Goal: Find specific page/section: Find specific page/section

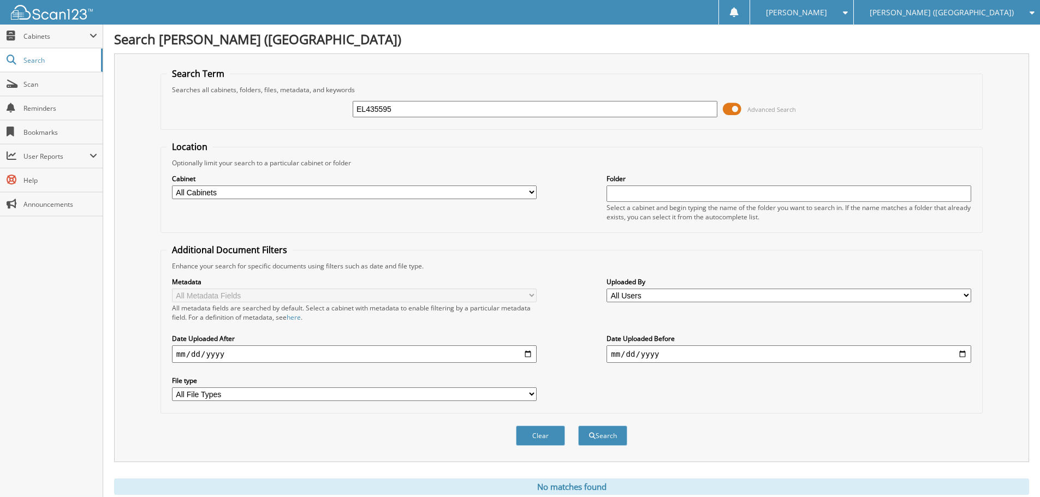
scroll to position [37, 0]
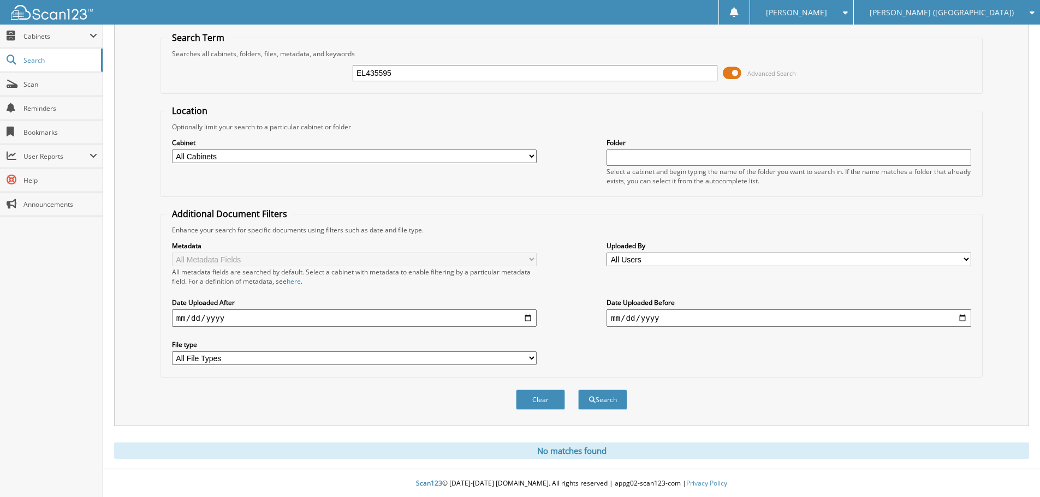
click at [943, 10] on span "[PERSON_NAME] ([GEOGRAPHIC_DATA])" at bounding box center [942, 12] width 144 height 7
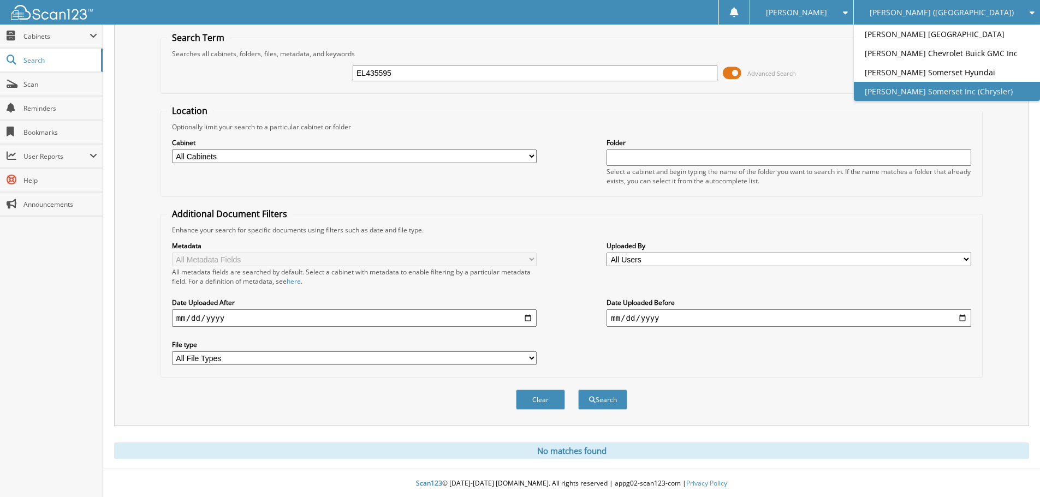
click at [984, 96] on link "[PERSON_NAME] Somerset Inc (Chrysler)" at bounding box center [947, 91] width 186 height 19
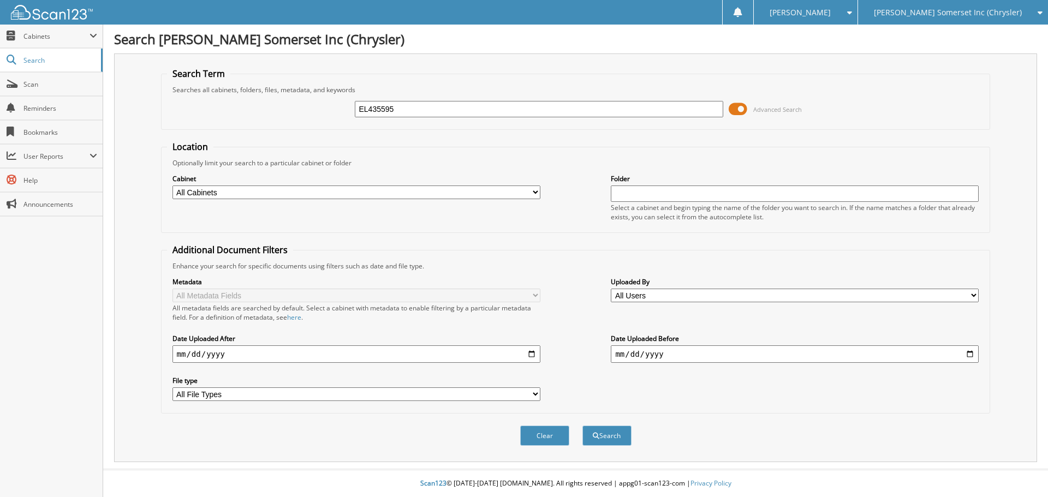
type input "EL435595"
click at [583, 426] on button "Search" at bounding box center [607, 436] width 49 height 20
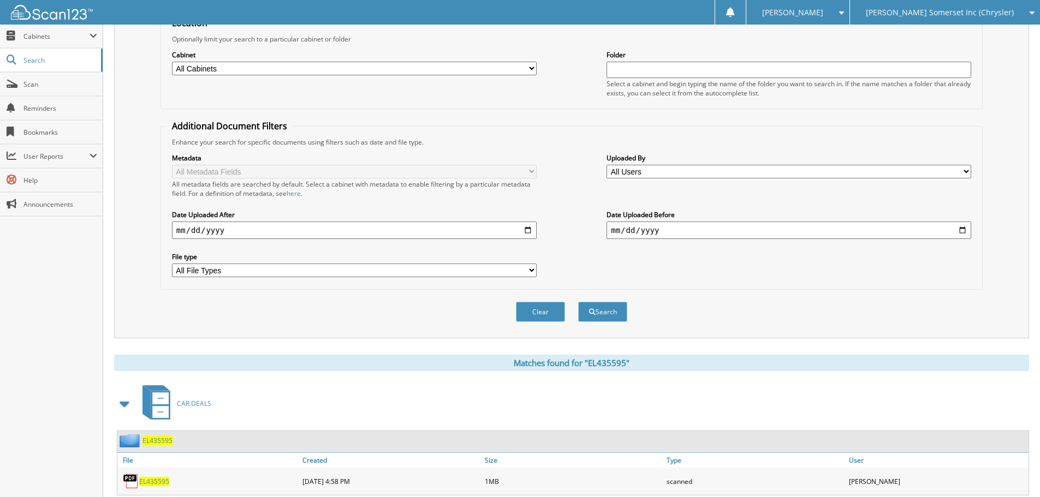
scroll to position [156, 0]
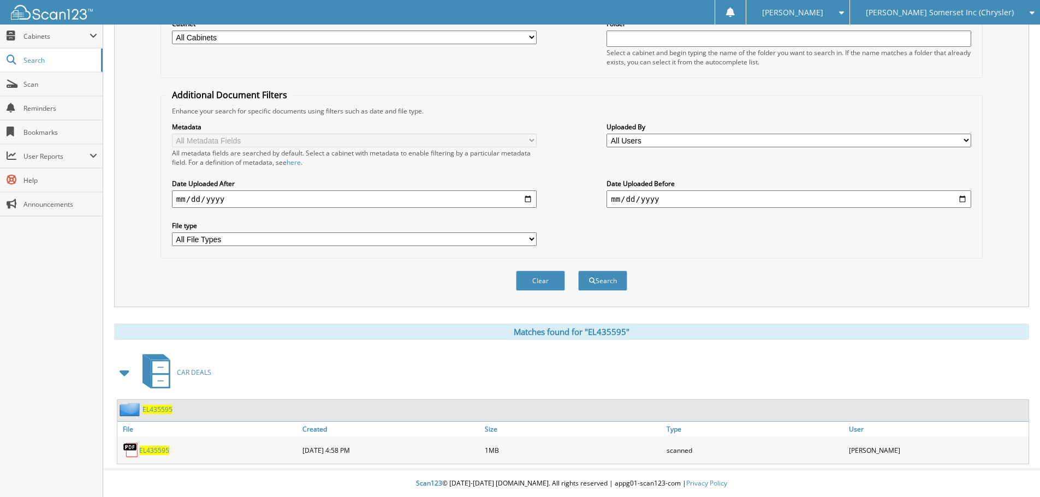
click at [154, 448] on span "EL435595" at bounding box center [154, 450] width 30 height 9
click at [164, 446] on span "EL435595" at bounding box center [154, 450] width 30 height 9
